Goal: Find specific page/section: Find specific page/section

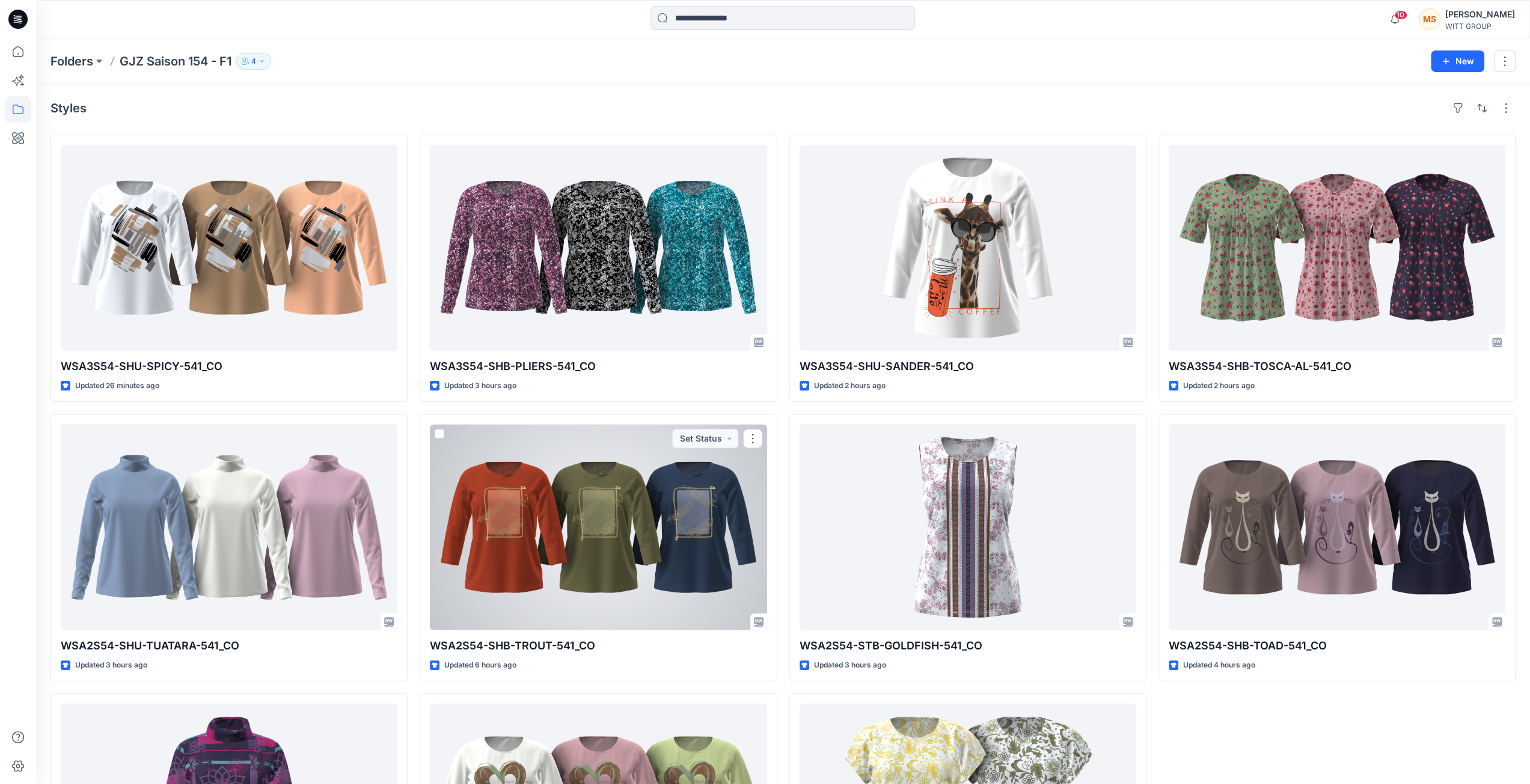
scroll to position [11, 0]
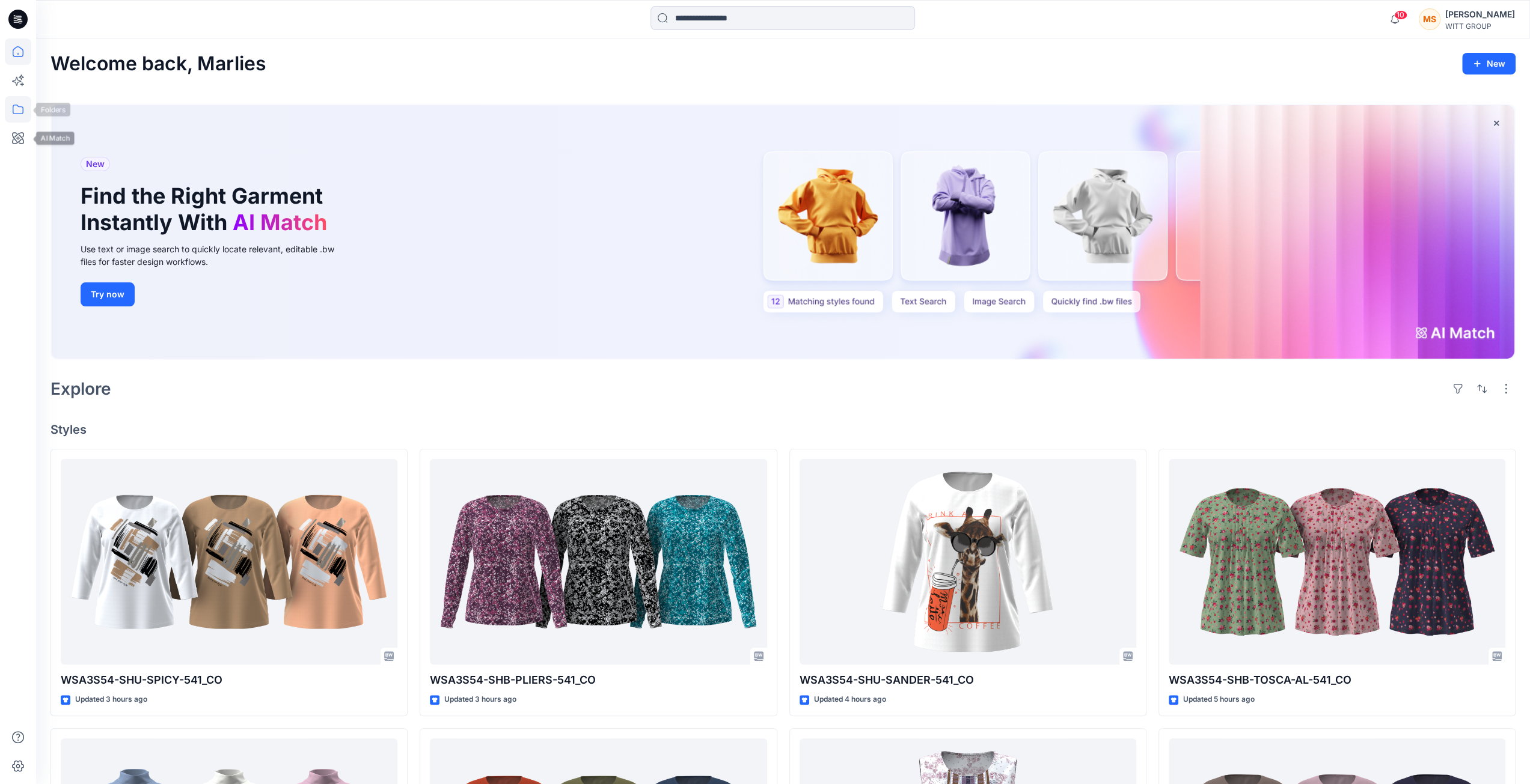
click at [17, 112] on icon at bounding box center [18, 109] width 26 height 26
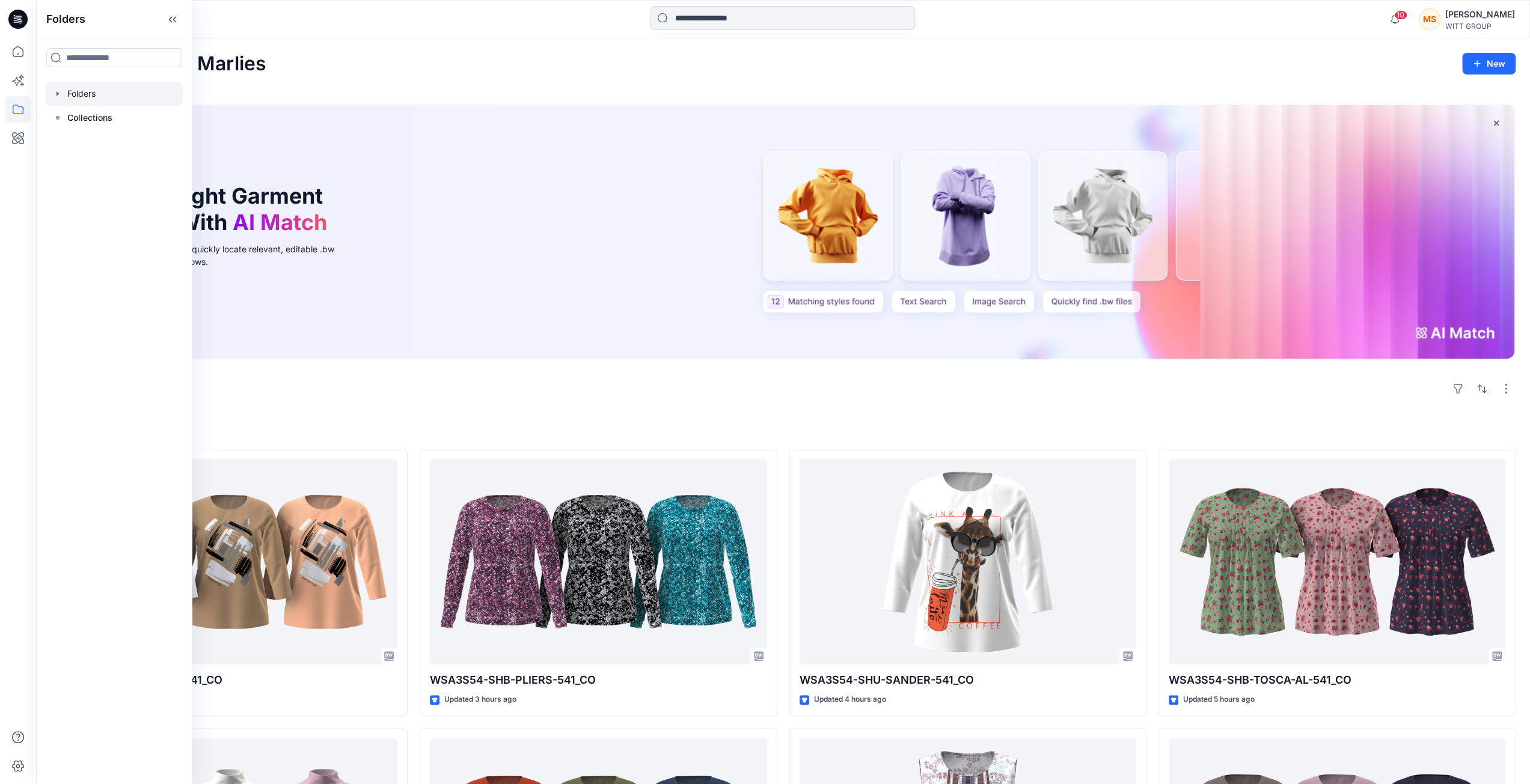
click at [77, 89] on div at bounding box center [114, 94] width 137 height 24
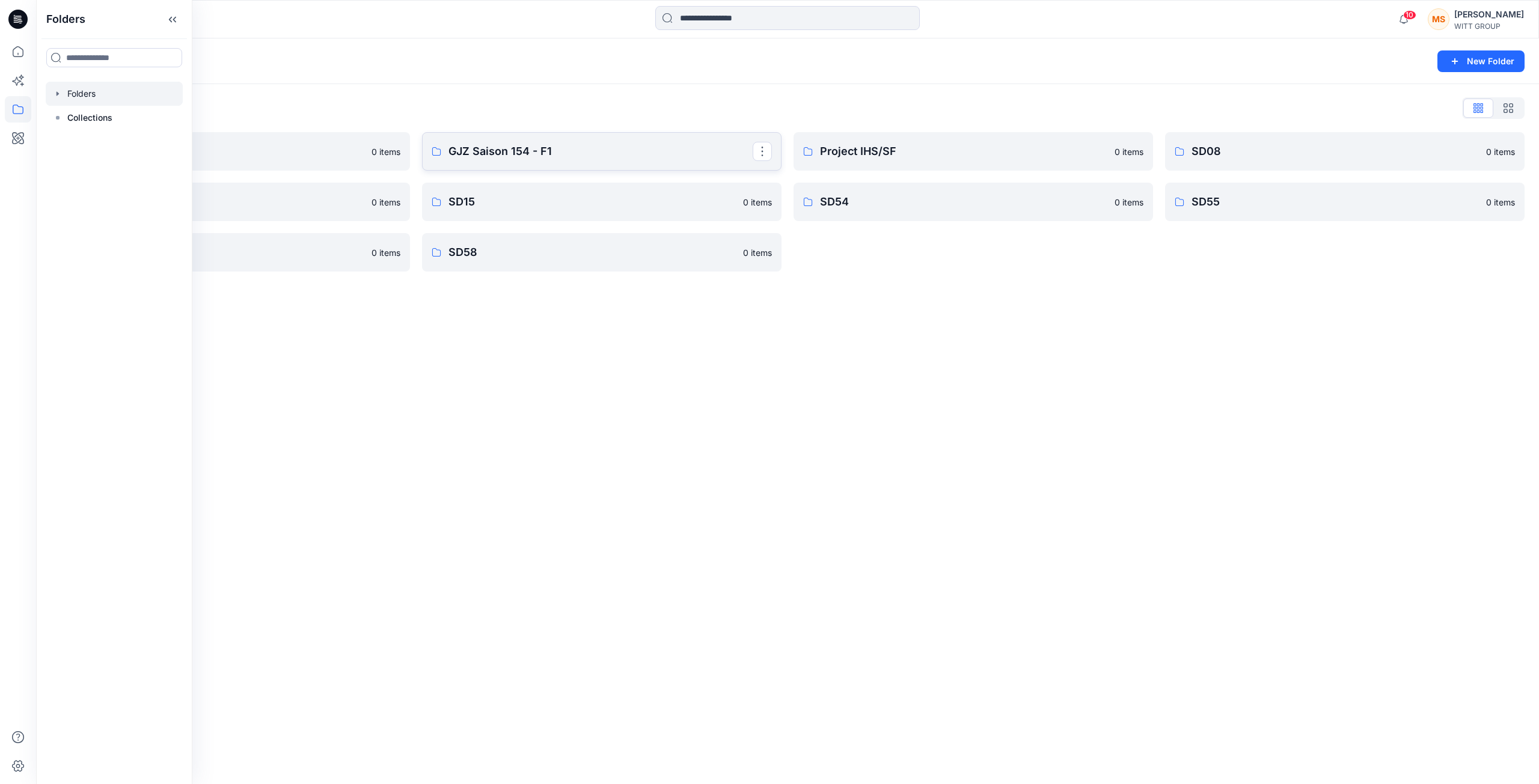
click at [561, 151] on p "GJZ Saison 154 - F1" at bounding box center [600, 151] width 304 height 17
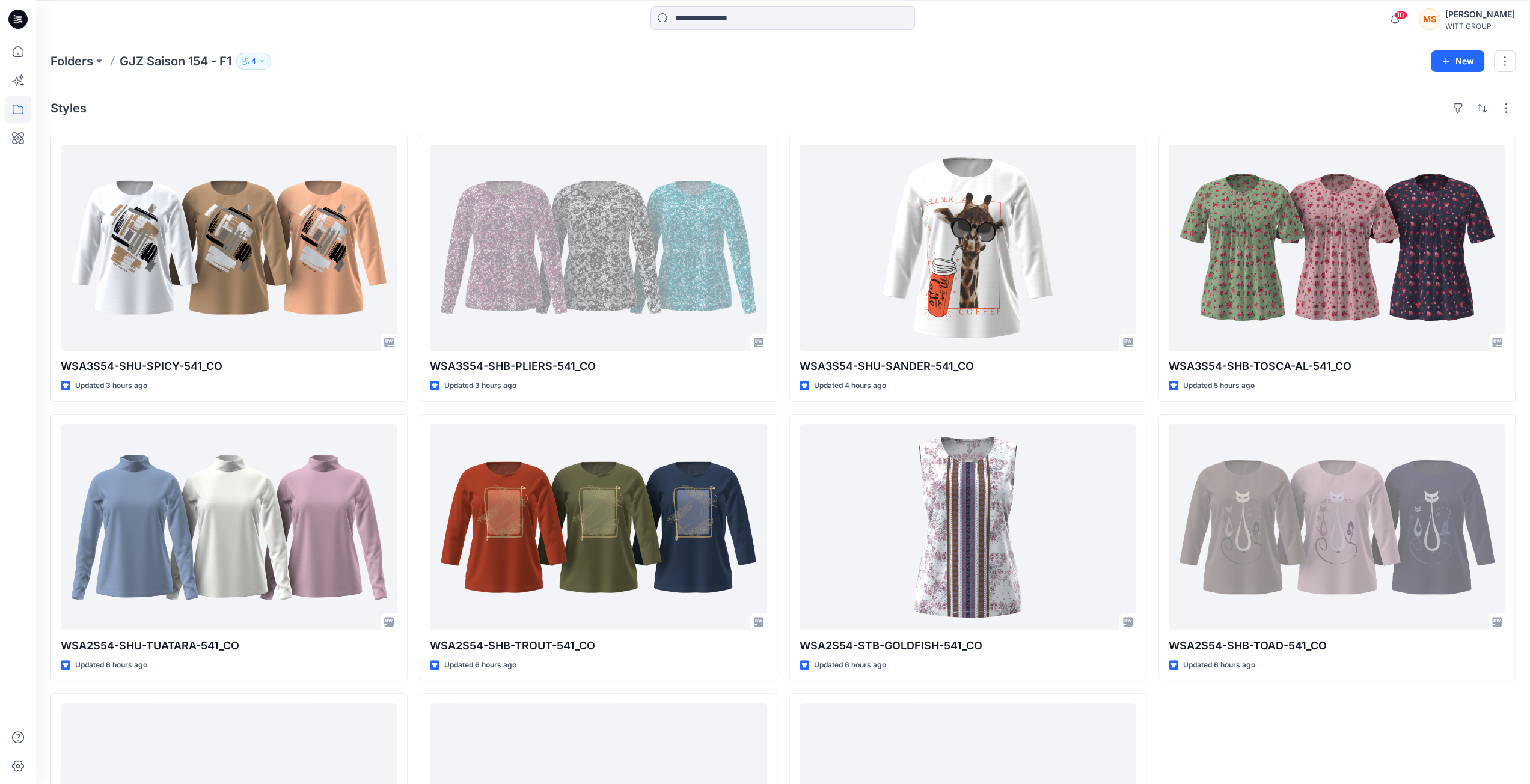
click at [266, 63] on icon "button" at bounding box center [262, 61] width 7 height 7
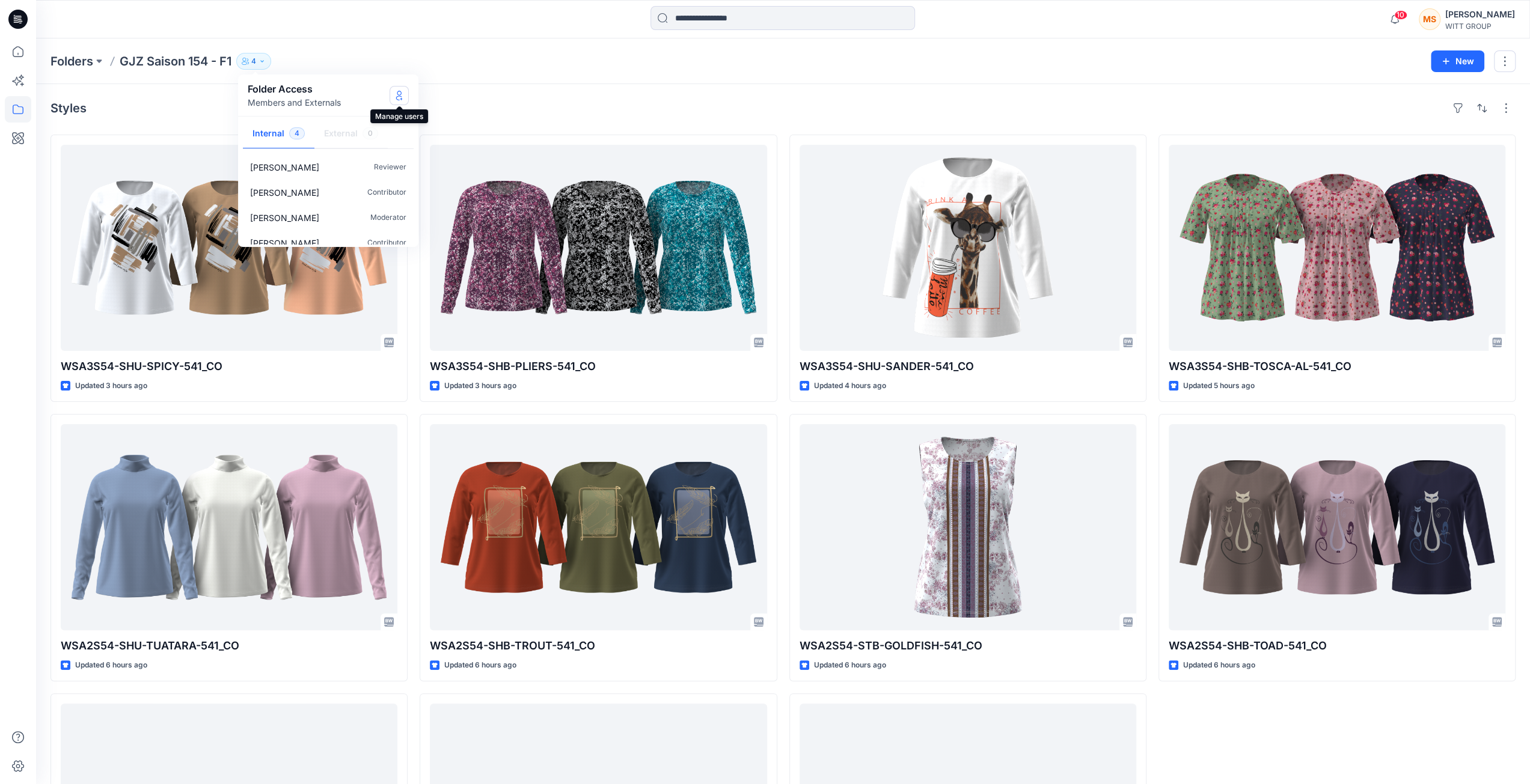
click at [403, 92] on icon "Manage Users" at bounding box center [399, 95] width 9 height 9
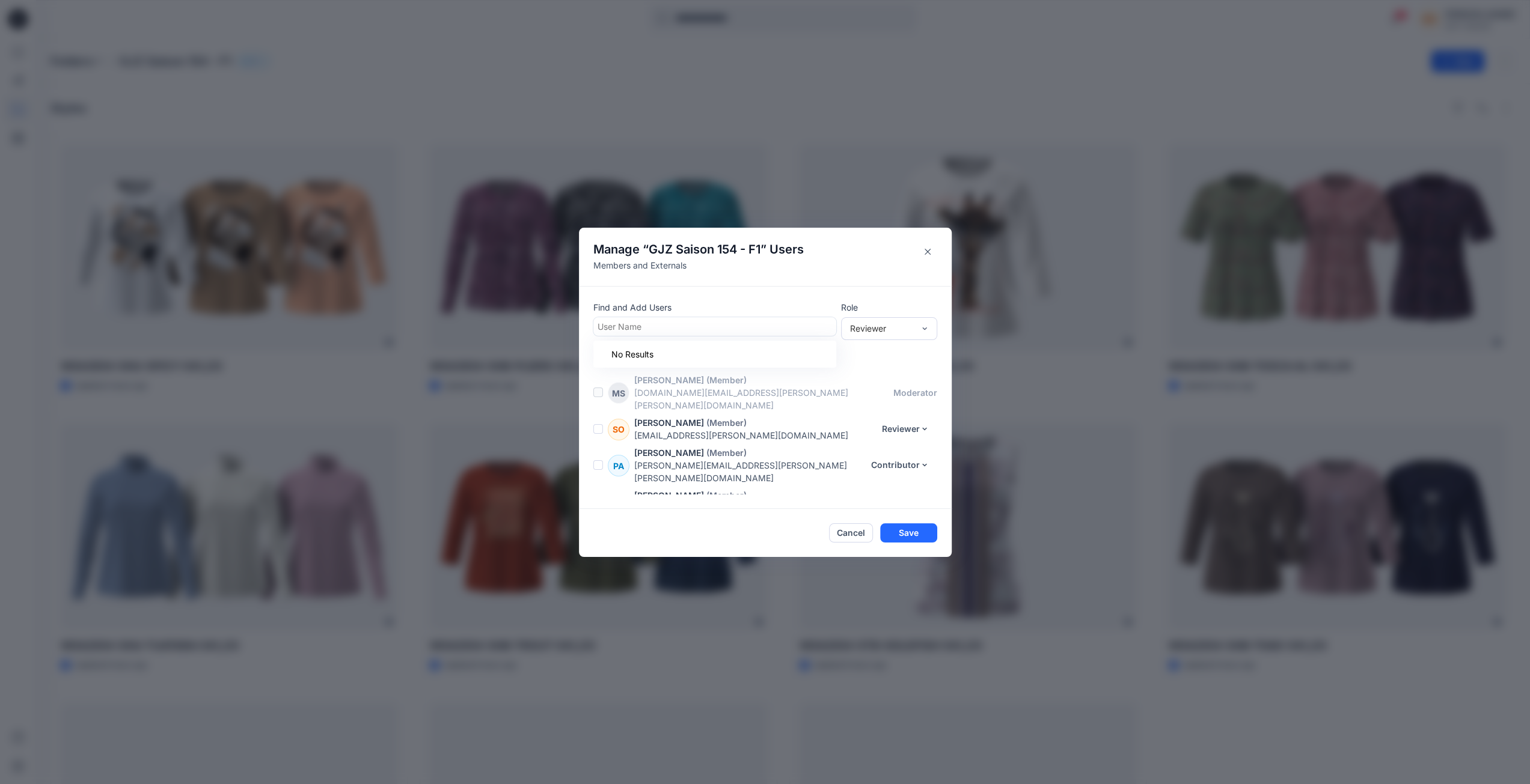
click at [660, 330] on div at bounding box center [714, 326] width 234 height 15
type input "*"
type input "****"
drag, startPoint x: 630, startPoint y: 330, endPoint x: 578, endPoint y: 328, distance: 52.0
click at [578, 328] on div "Manage “ GJZ Saison 154 - F1 ” Users Members and Externals Find and Add Users U…" at bounding box center [765, 392] width 1530 height 784
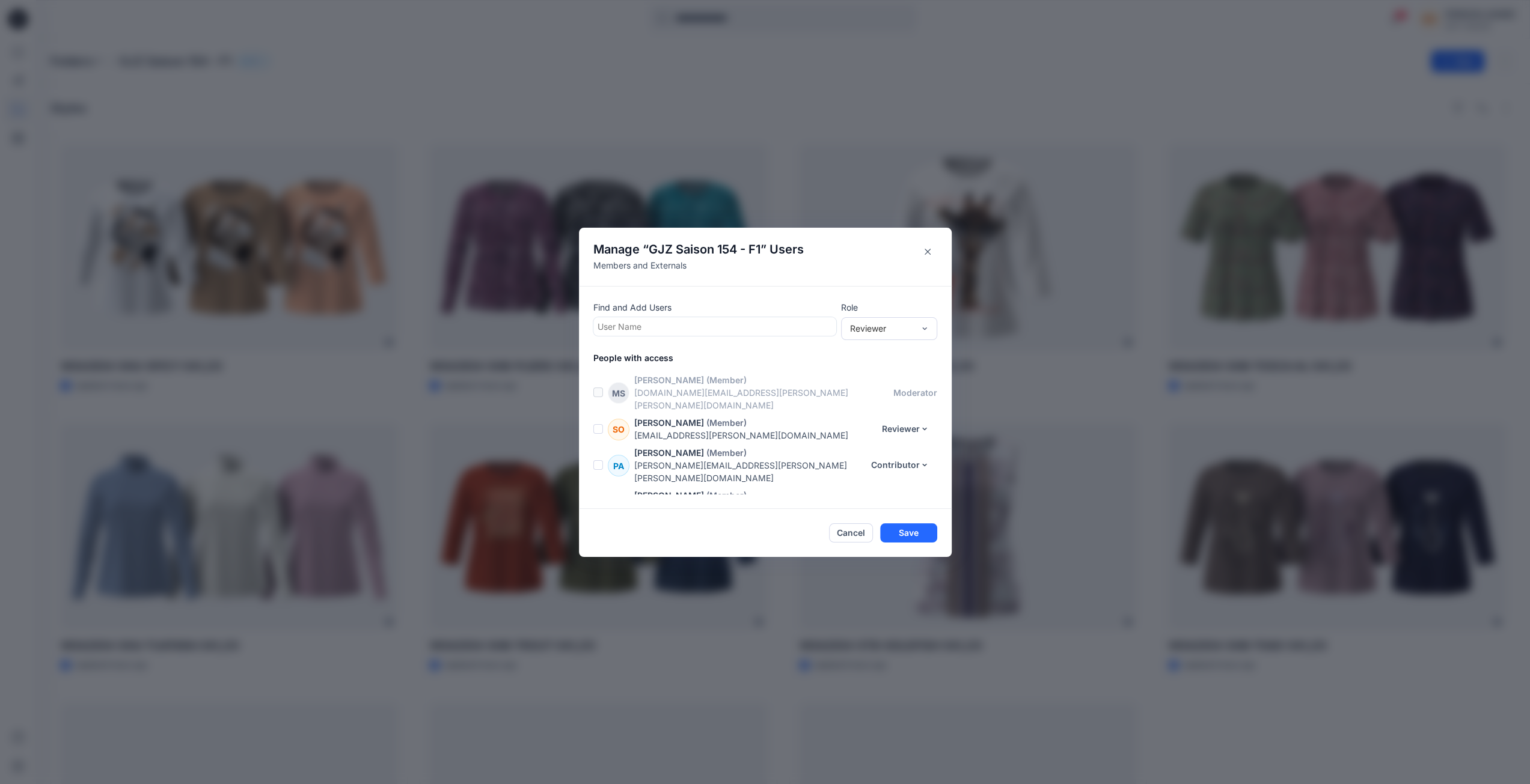
click at [734, 301] on div "Find and Add Users User Name Role Reviewer People with access [PERSON_NAME] (Me…" at bounding box center [765, 397] width 373 height 223
click at [930, 252] on icon "Close" at bounding box center [928, 252] width 6 height 6
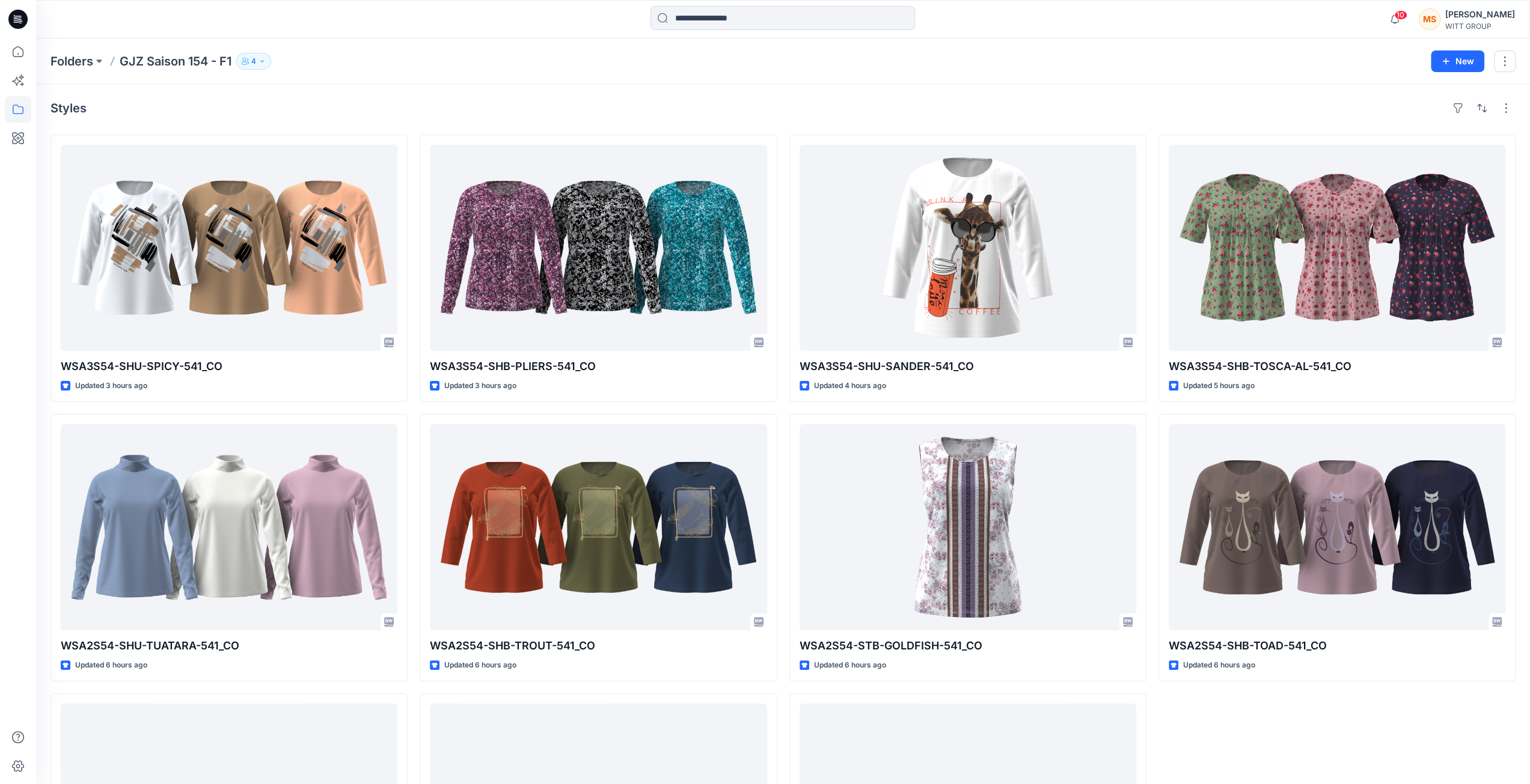
click at [723, 92] on div "Styles WSA3S54-SHU-SPICY-541_CO Updated 3 hours ago WSA2S54-SHU-TUATARA-541_CO …" at bounding box center [783, 530] width 1494 height 892
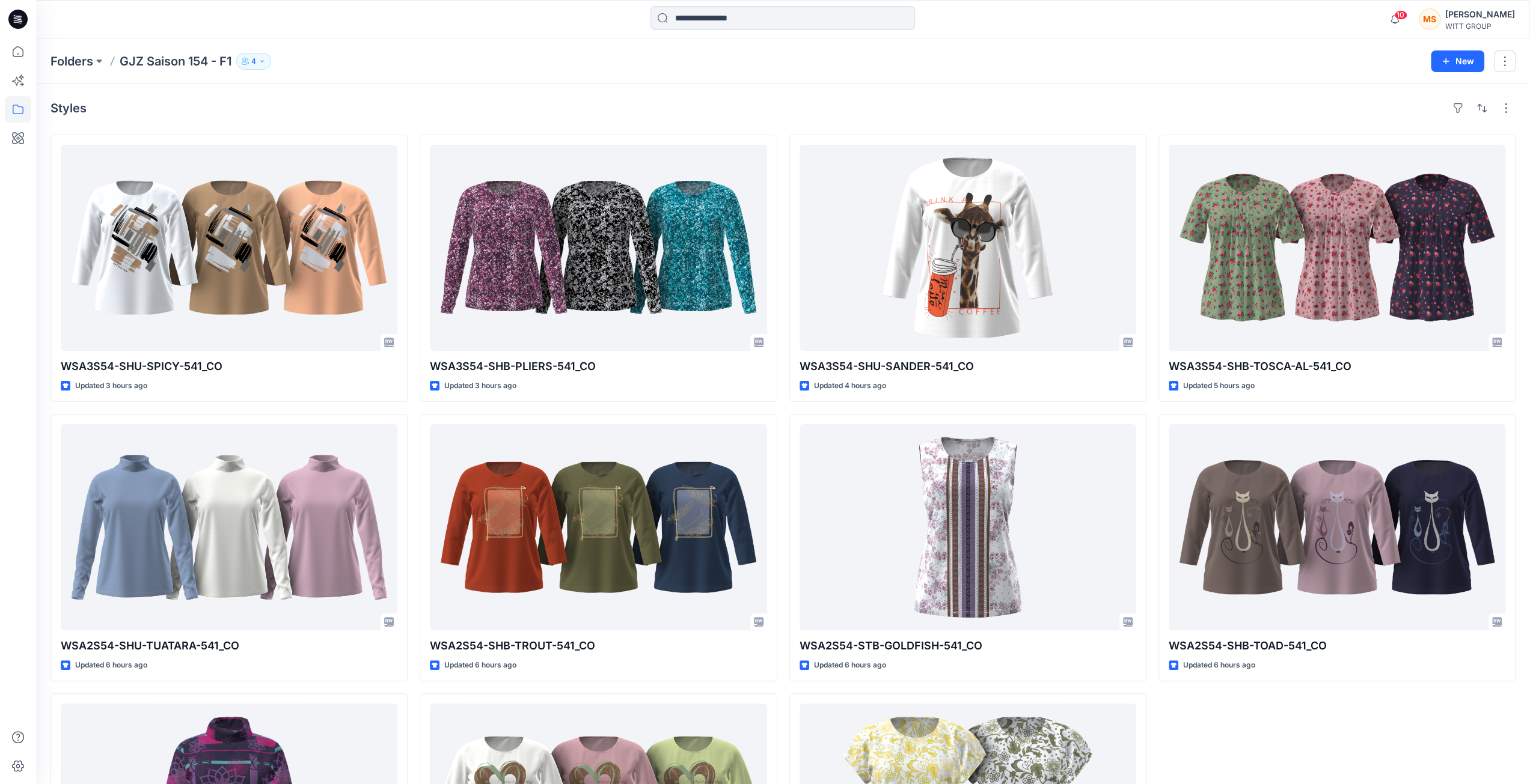
click at [458, 90] on div "Styles WSA3S54-SHU-SPICY-541_CO Updated 3 hours ago WSA2S54-SHU-TUATARA-541_CO …" at bounding box center [783, 530] width 1494 height 892
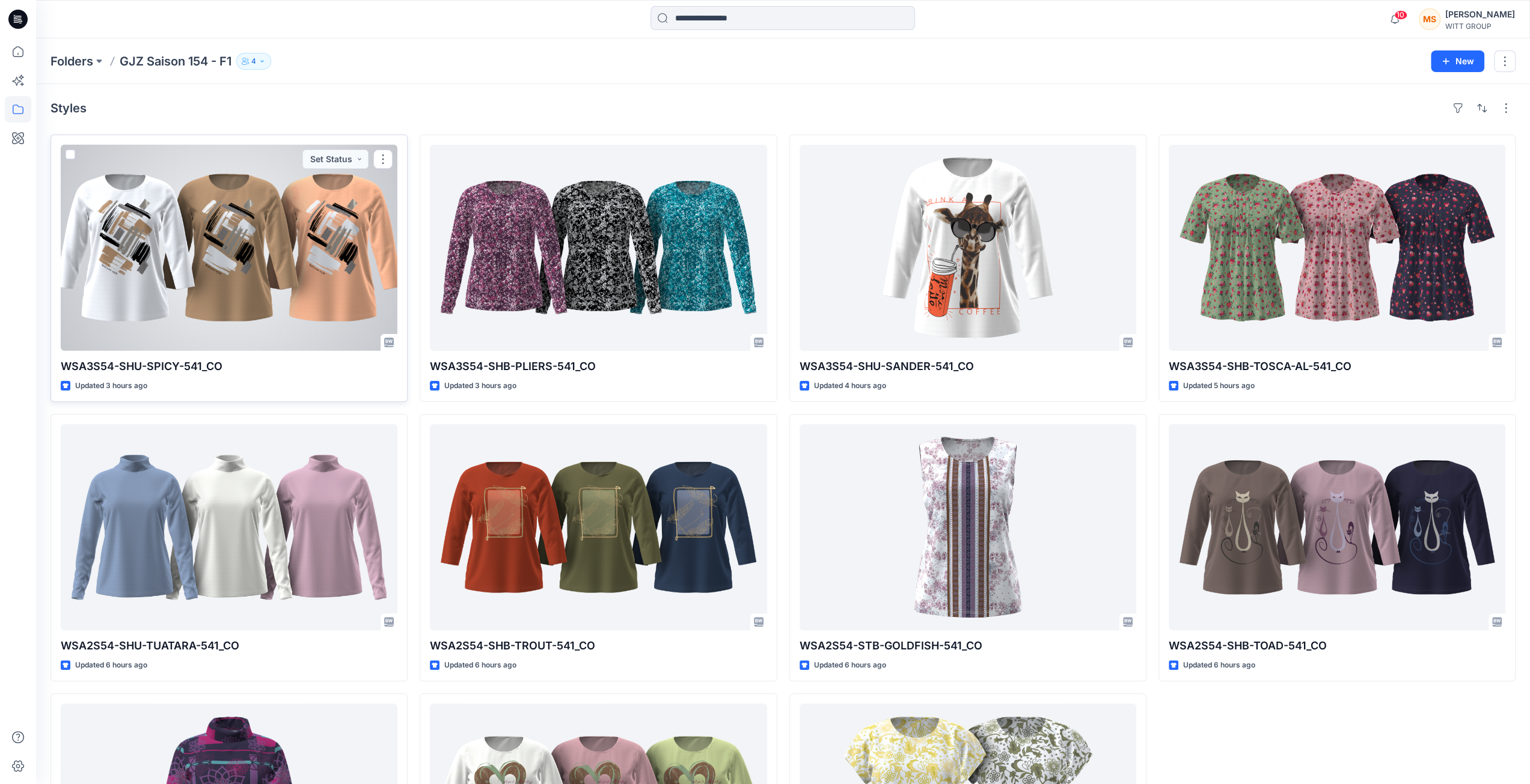
click at [341, 245] on div at bounding box center [229, 248] width 337 height 206
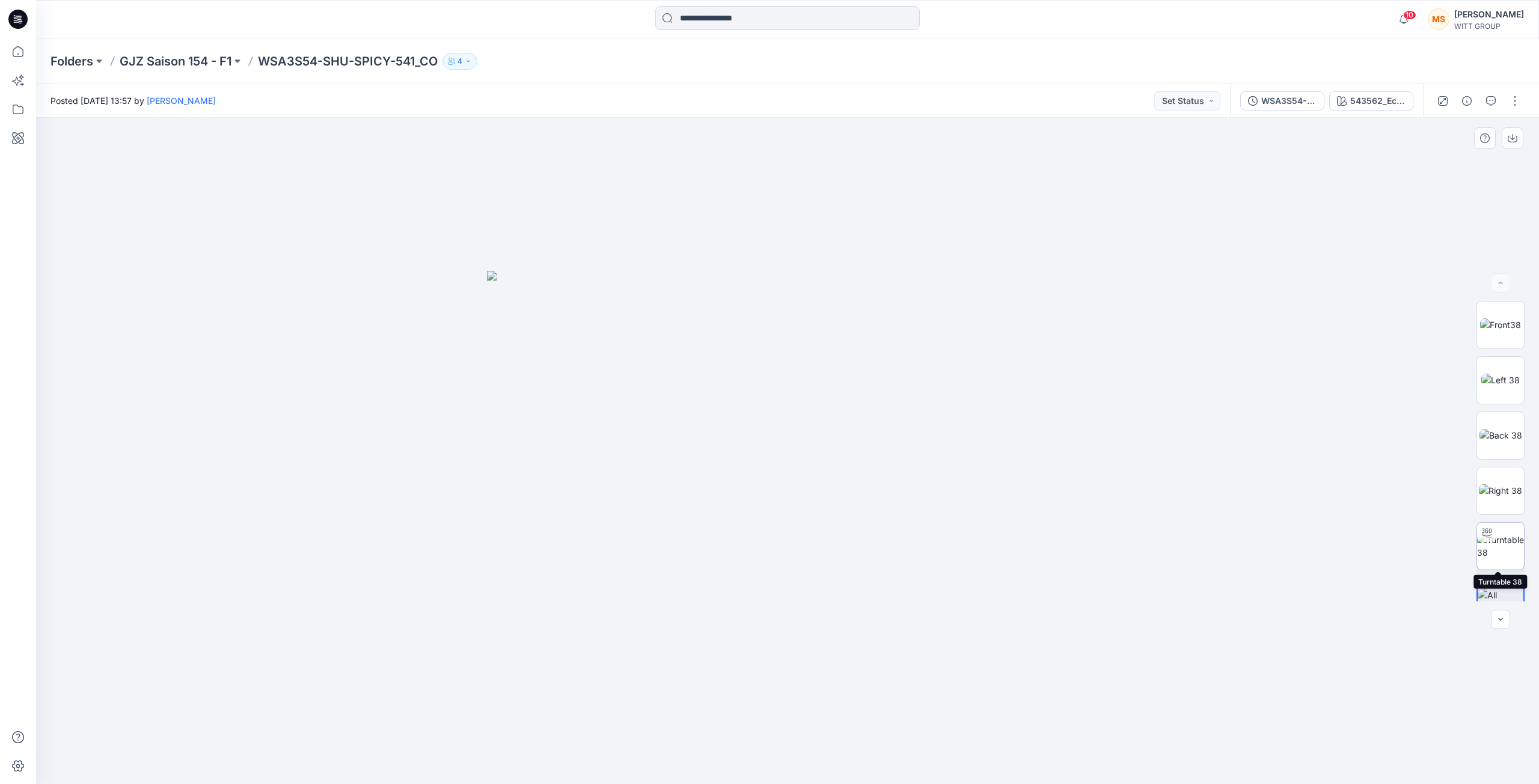
click at [1505, 541] on img at bounding box center [1500, 546] width 47 height 25
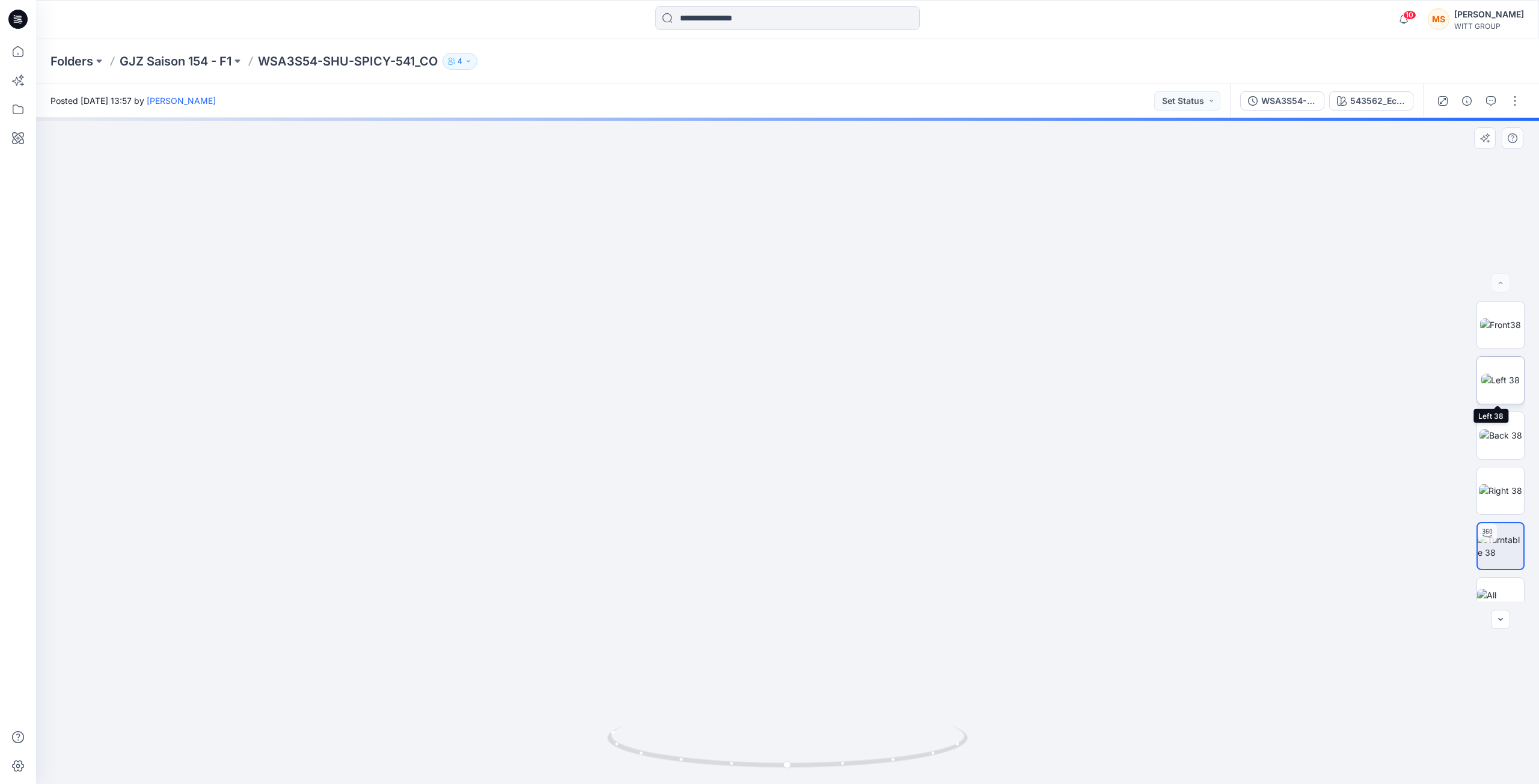
click at [1500, 377] on img at bounding box center [1500, 380] width 39 height 12
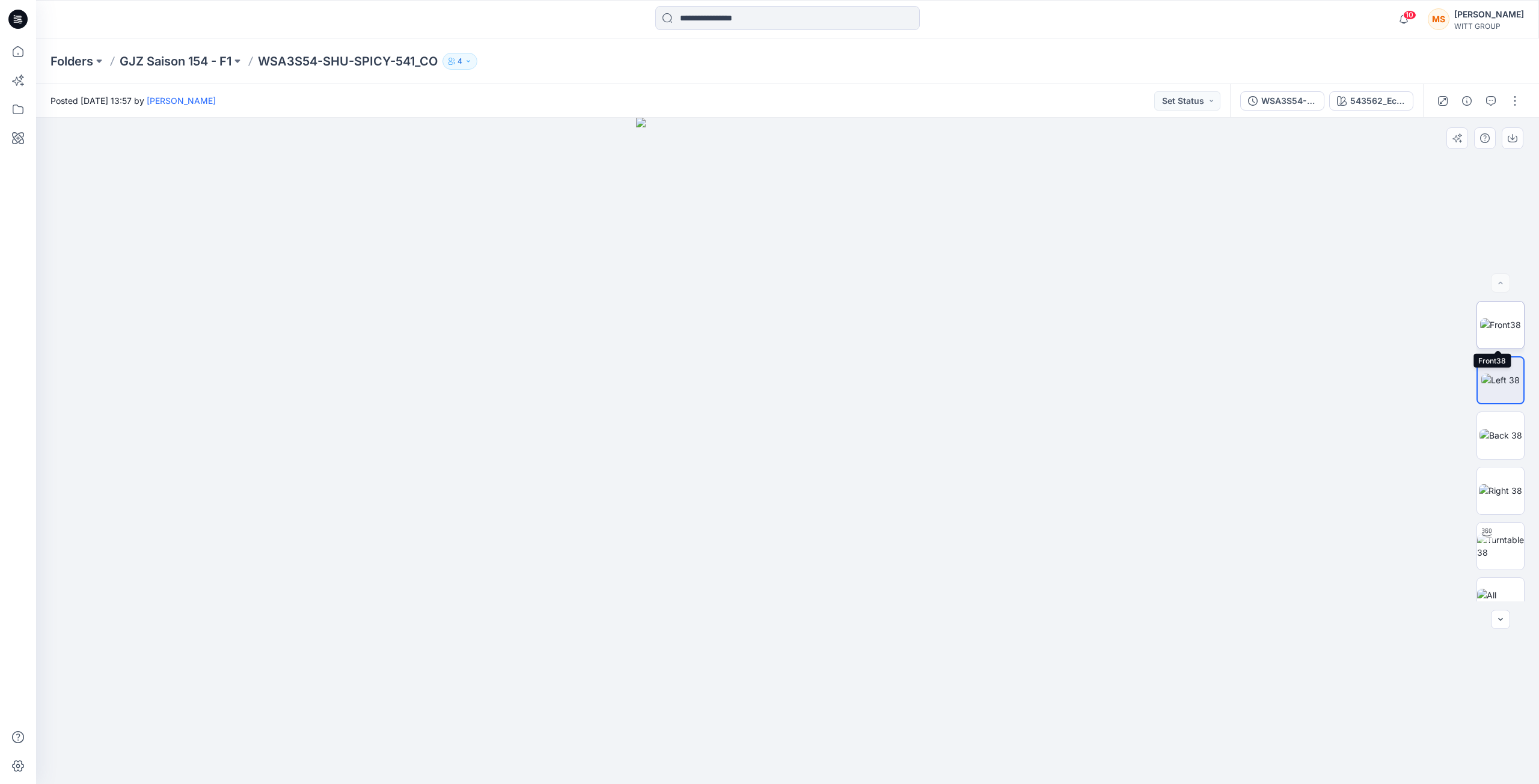
click at [1493, 318] on img at bounding box center [1500, 325] width 41 height 12
click at [1496, 616] on icon "button" at bounding box center [1500, 619] width 9 height 9
click at [1495, 521] on img at bounding box center [1500, 522] width 47 height 25
drag, startPoint x: 785, startPoint y: 765, endPoint x: 887, endPoint y: 735, distance: 106.3
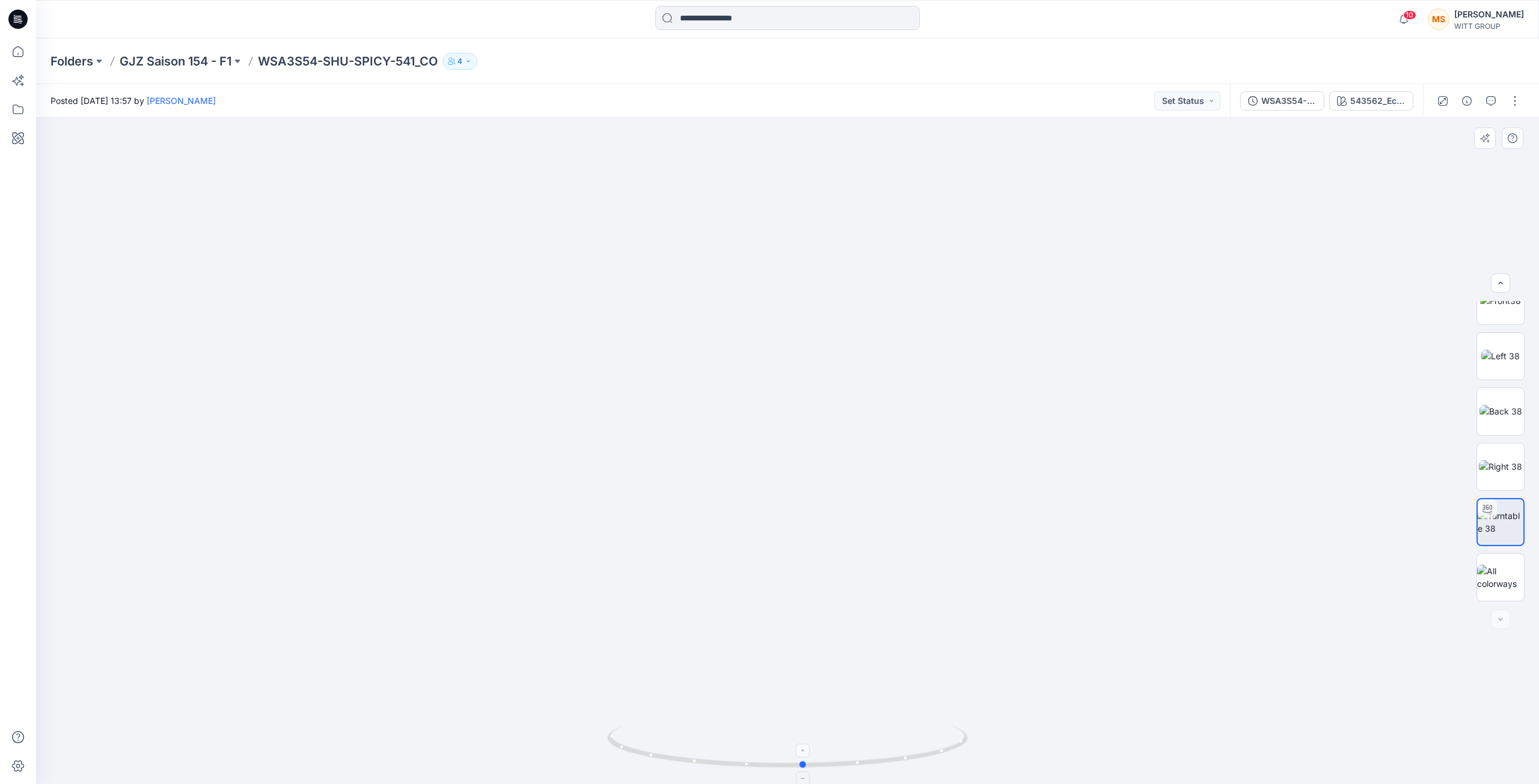
click at [813, 754] on icon at bounding box center [789, 748] width 363 height 45
click at [1235, 334] on img at bounding box center [788, 365] width 1011 height 839
click at [1513, 321] on img at bounding box center [1500, 325] width 41 height 12
click at [353, 54] on p "WSA3S54-SHU-SPICY-541_CO" at bounding box center [348, 61] width 180 height 17
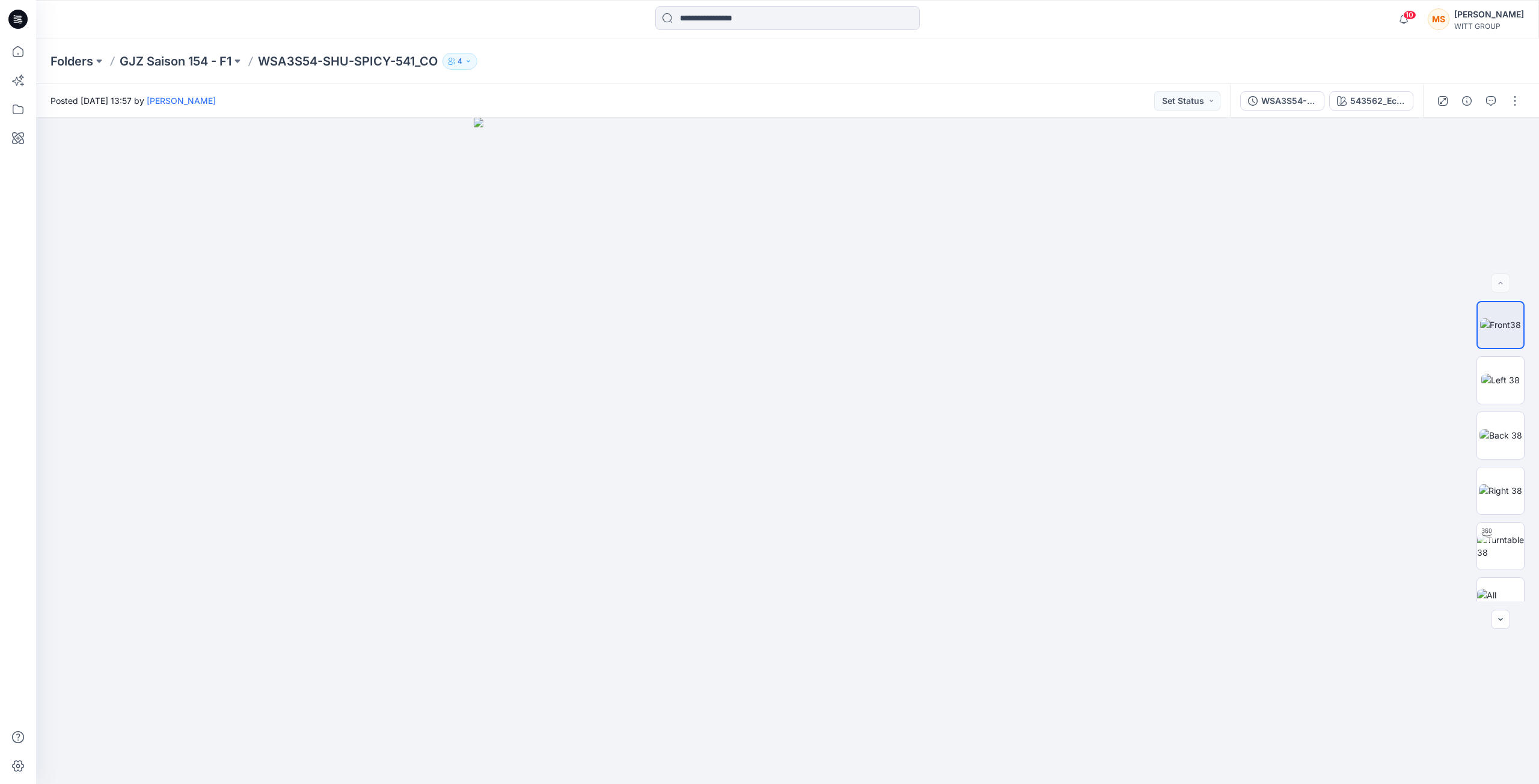
click at [348, 62] on p "WSA3S54-SHU-SPICY-541_CO" at bounding box center [348, 61] width 180 height 17
click at [180, 60] on p "GJZ Saison 154 - F1" at bounding box center [175, 61] width 112 height 17
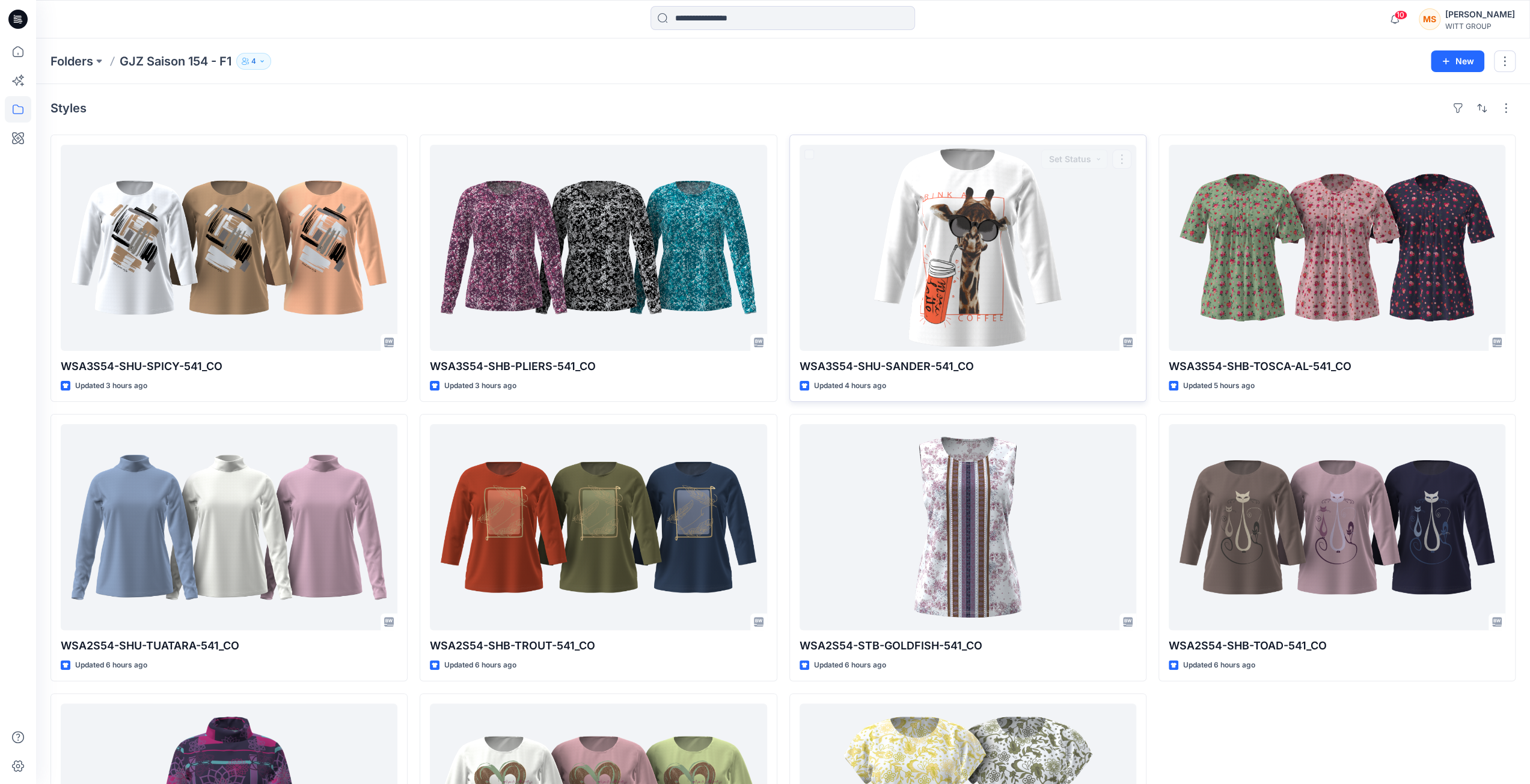
click at [991, 92] on div "Styles WSA3S54-SHU-SPICY-541_CO Updated 3 hours ago WSA2S54-SHU-TUATARA-541_CO …" at bounding box center [783, 530] width 1494 height 892
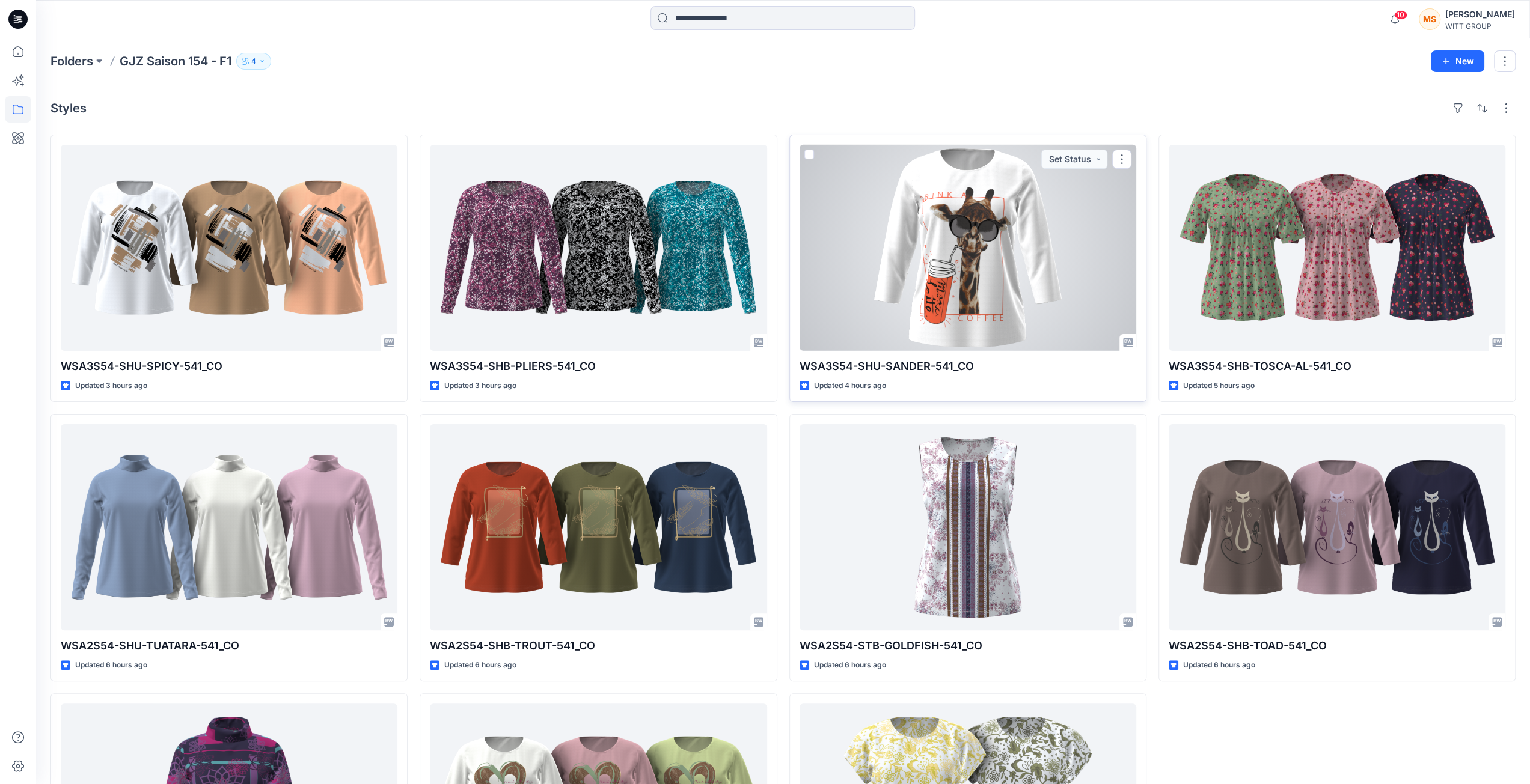
click at [970, 219] on div at bounding box center [967, 248] width 337 height 206
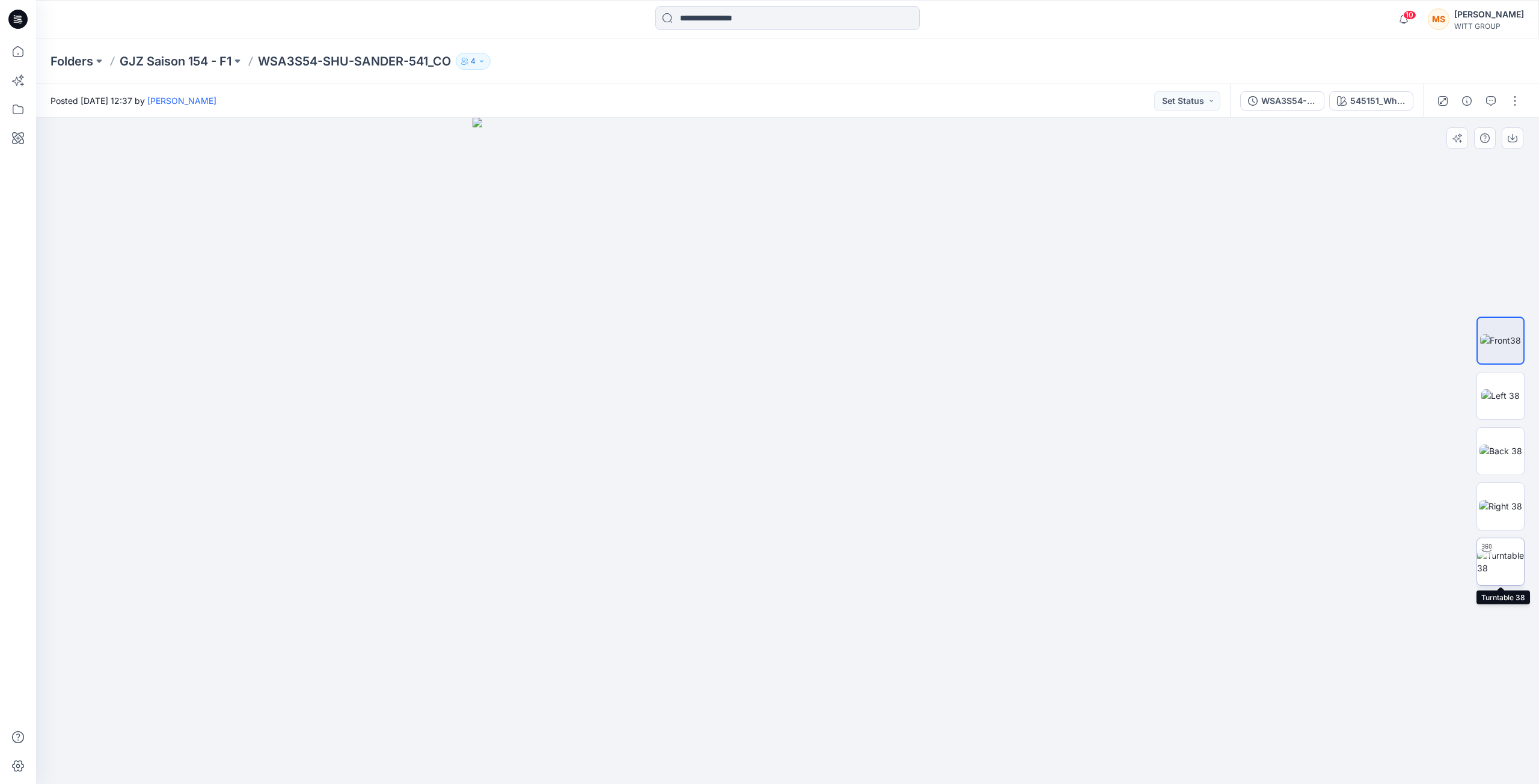
click at [1504, 558] on img at bounding box center [1500, 562] width 47 height 25
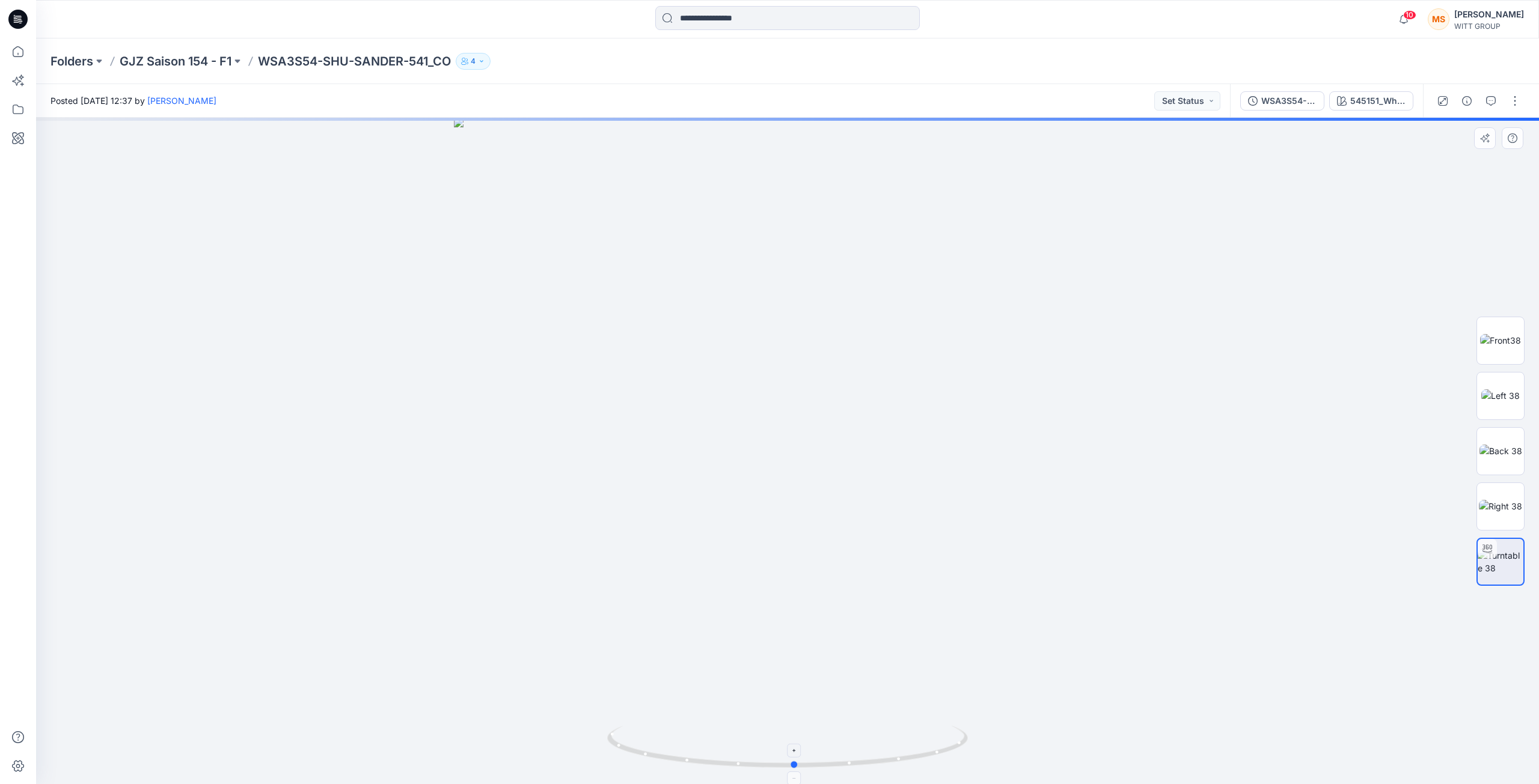
drag, startPoint x: 790, startPoint y: 767, endPoint x: 798, endPoint y: 767, distance: 8.0
click at [798, 767] on icon at bounding box center [789, 748] width 363 height 45
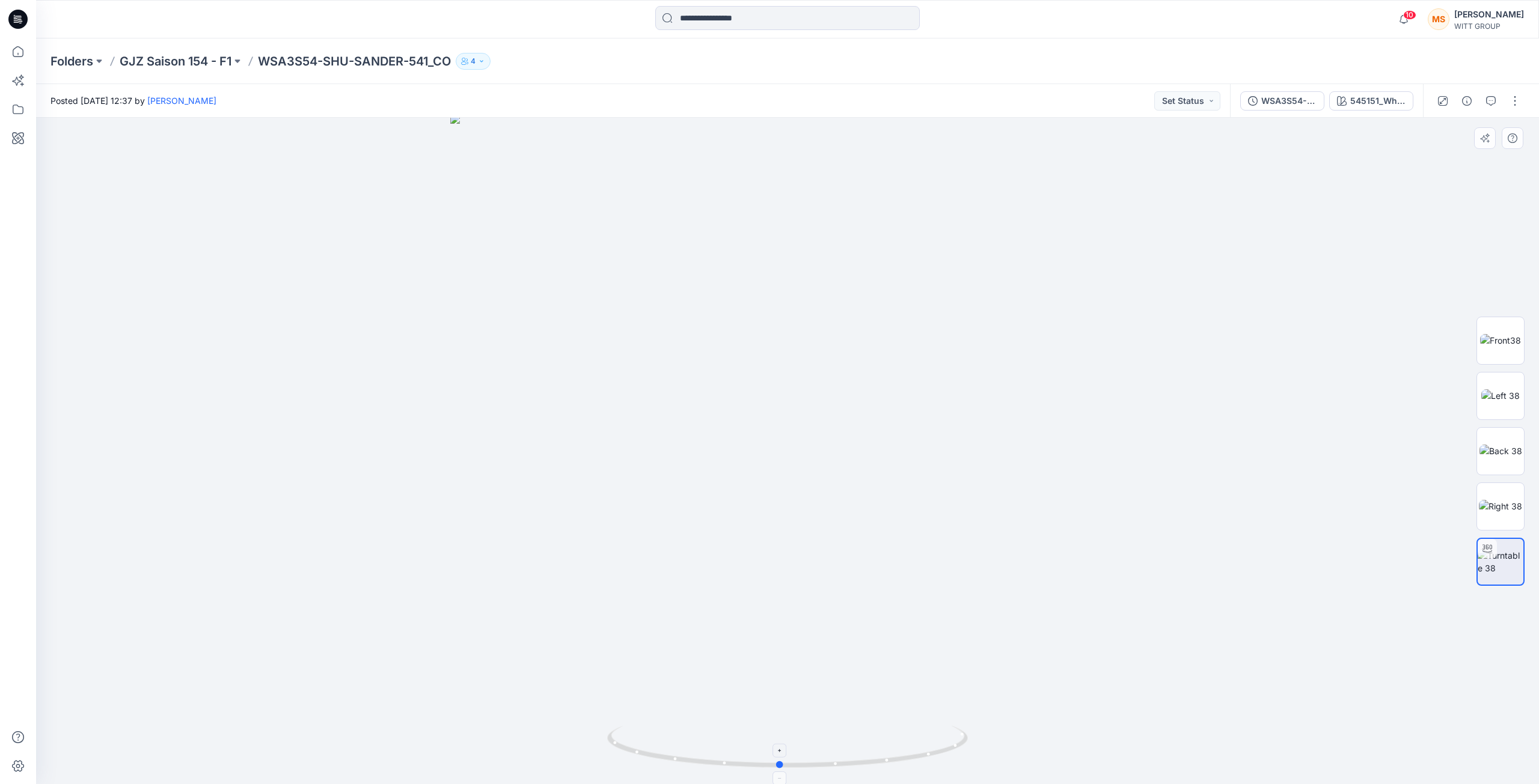
drag, startPoint x: 794, startPoint y: 763, endPoint x: 842, endPoint y: 748, distance: 50.3
click at [780, 765] on circle at bounding box center [780, 765] width 7 height 7
click at [1507, 334] on img at bounding box center [1500, 340] width 41 height 12
click at [1290, 304] on div at bounding box center [787, 451] width 1503 height 667
